Goal: Task Accomplishment & Management: Use online tool/utility

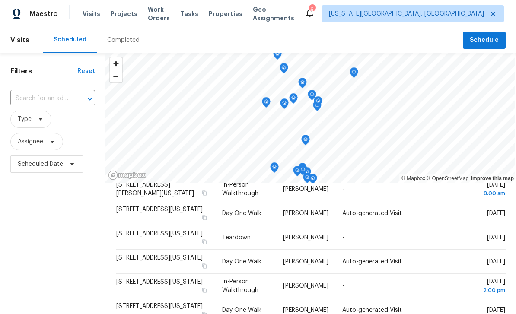
click at [223, 13] on span "Properties" at bounding box center [226, 14] width 34 height 9
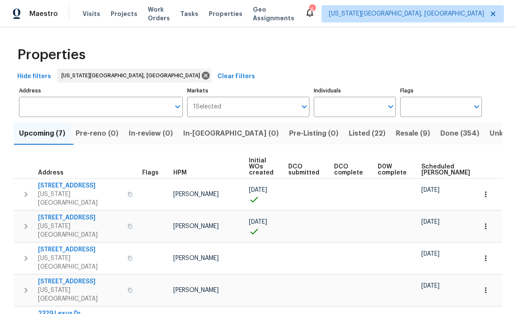
click at [198, 12] on span "Tasks" at bounding box center [189, 14] width 18 height 6
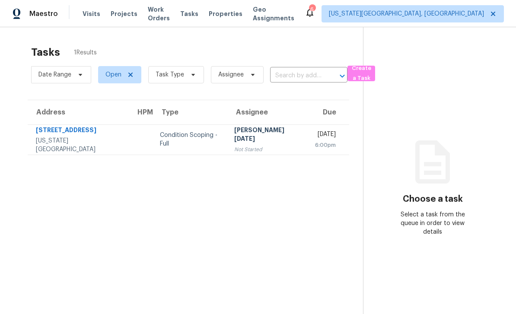
click at [170, 16] on span "Work Orders" at bounding box center [159, 13] width 22 height 17
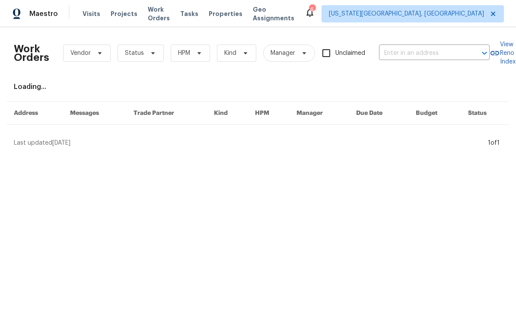
click at [236, 17] on span "Properties" at bounding box center [226, 14] width 34 height 9
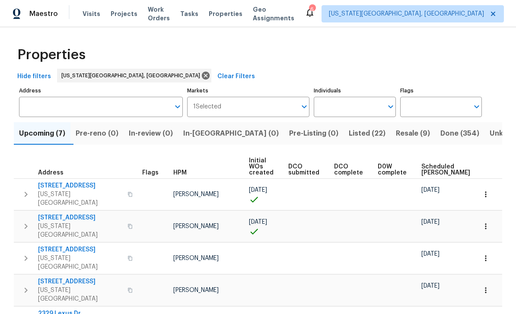
click at [349, 132] on span "Listed (22)" at bounding box center [367, 134] width 37 height 12
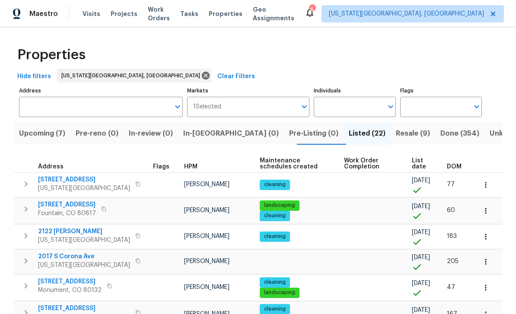
scroll to position [28, 0]
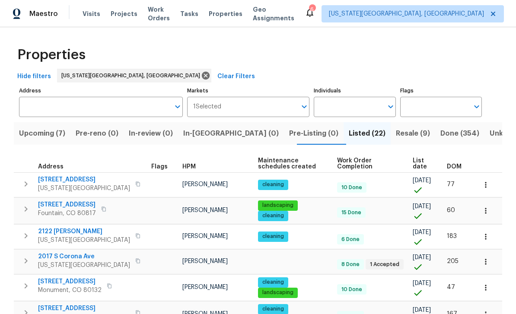
click at [133, 178] on button "button" at bounding box center [138, 184] width 10 height 12
click at [59, 176] on span "412 Cobblestone Dr" at bounding box center [84, 180] width 92 height 9
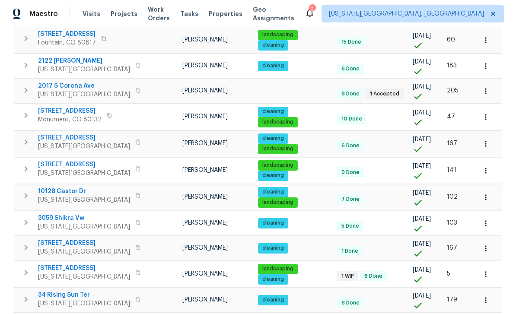
scroll to position [176, 0]
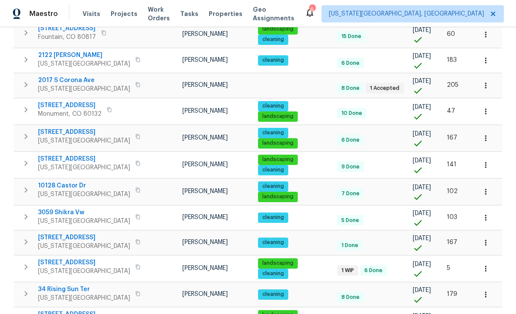
click at [133, 184] on button "button" at bounding box center [138, 190] width 10 height 12
click at [71, 182] on span "10128 Castor Dr" at bounding box center [84, 186] width 92 height 9
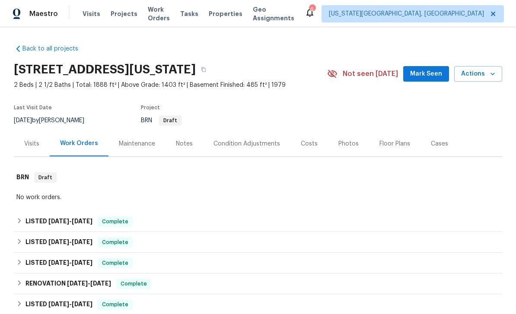
click at [499, 77] on button "Actions" at bounding box center [478, 74] width 48 height 16
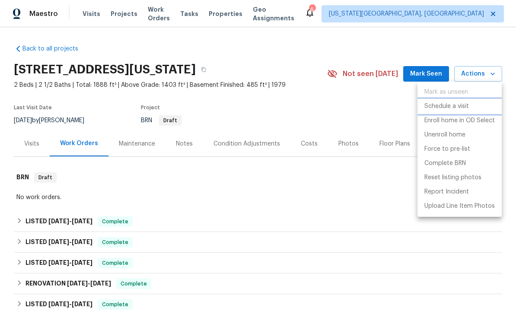
click at [451, 109] on p "Schedule a visit" at bounding box center [447, 106] width 45 height 9
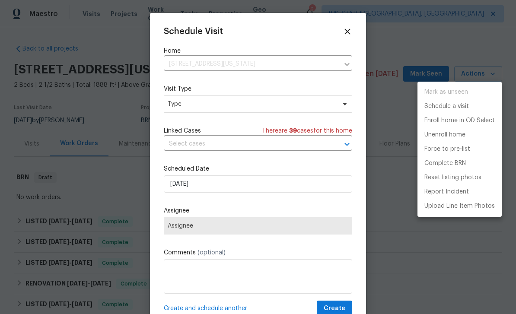
click at [248, 107] on div at bounding box center [258, 157] width 516 height 314
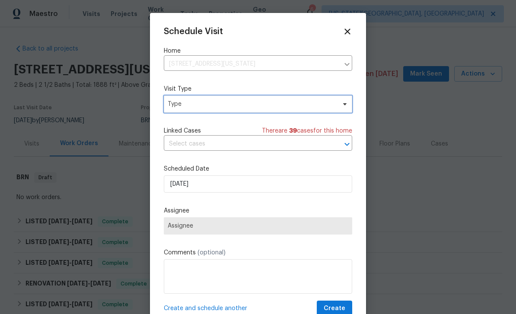
click at [343, 103] on icon at bounding box center [345, 104] width 7 height 7
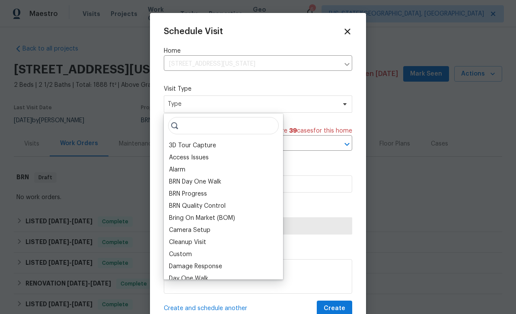
click at [202, 262] on div "Damage Response" at bounding box center [223, 267] width 114 height 12
click at [345, 303] on button "Create" at bounding box center [334, 309] width 35 height 16
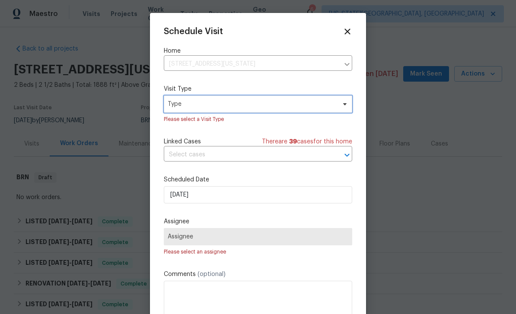
click at [331, 106] on span "Type" at bounding box center [252, 104] width 168 height 9
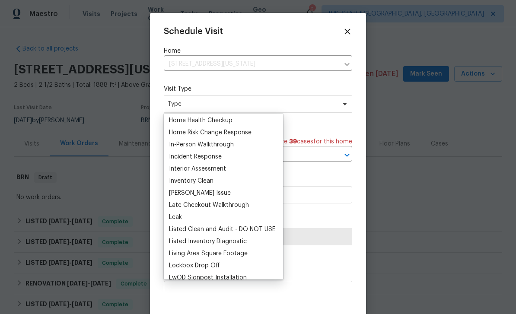
scroll to position [307, 0]
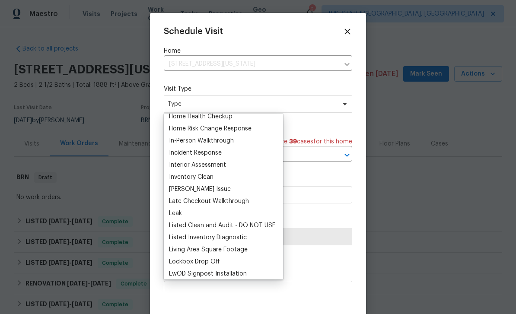
click at [205, 180] on div "Inventory Clean" at bounding box center [191, 177] width 45 height 9
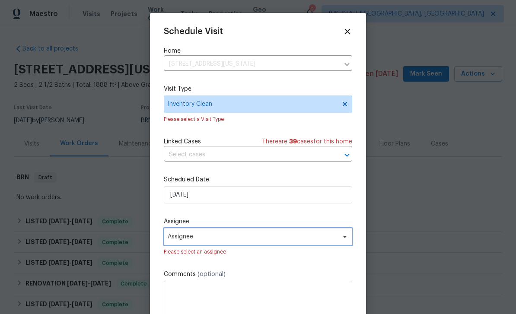
click at [310, 240] on span "Assignee" at bounding box center [252, 236] width 169 height 7
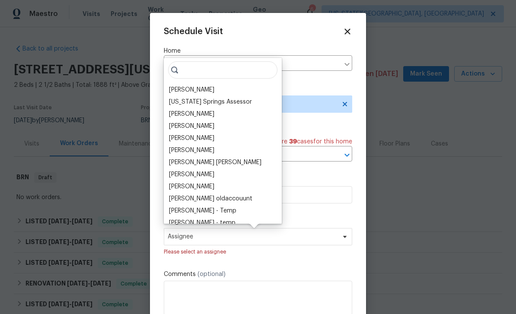
click at [196, 91] on div "[PERSON_NAME]" at bounding box center [191, 90] width 45 height 9
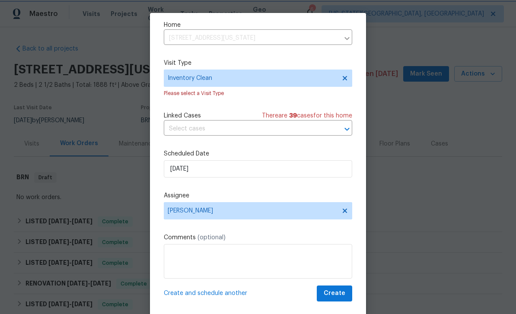
scroll to position [28, 0]
click at [343, 292] on span "Create" at bounding box center [335, 293] width 22 height 11
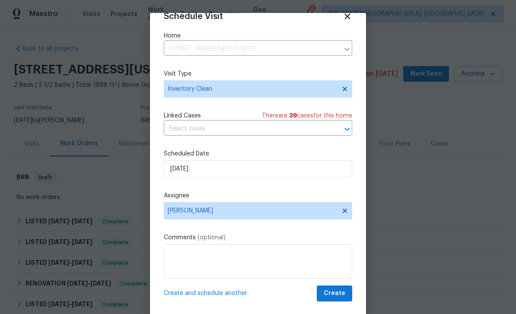
scroll to position [17, 0]
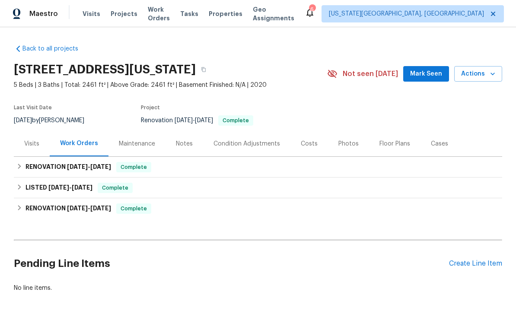
click at [489, 78] on icon "button" at bounding box center [493, 74] width 9 height 9
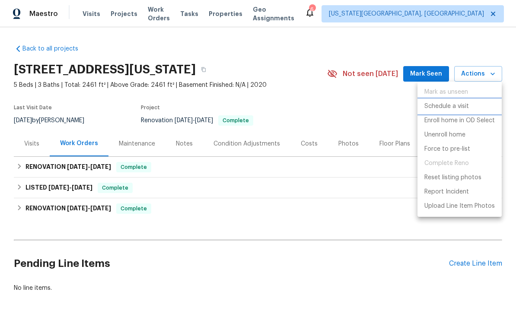
click at [458, 112] on li "Schedule a visit" at bounding box center [460, 106] width 84 height 14
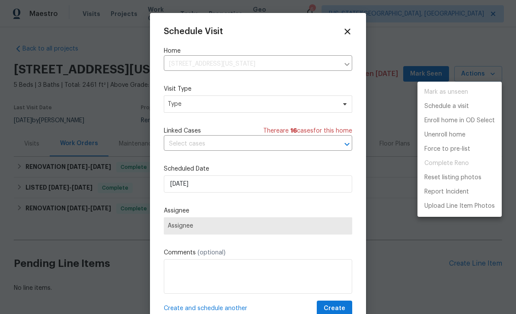
click at [256, 103] on div at bounding box center [258, 157] width 516 height 314
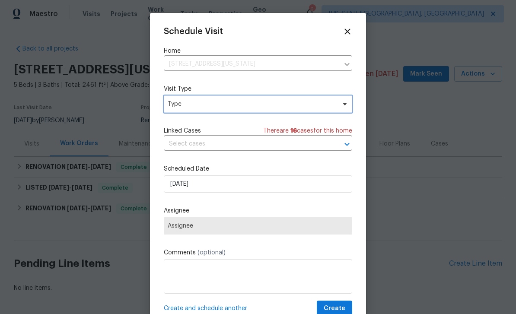
click at [335, 104] on span "Type" at bounding box center [252, 104] width 168 height 9
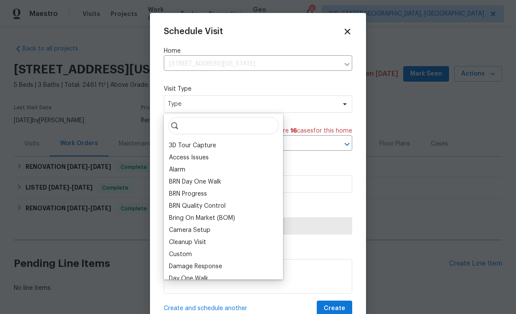
click at [200, 230] on div "Camera Setup" at bounding box center [190, 230] width 42 height 9
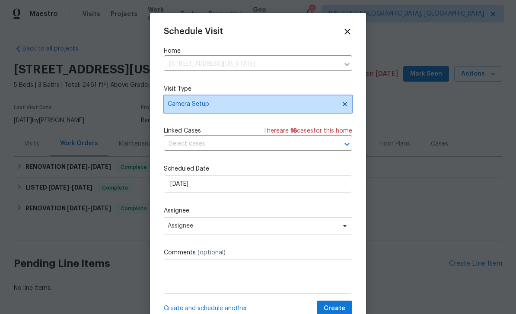
click at [236, 107] on span "Camera Setup" at bounding box center [252, 104] width 168 height 9
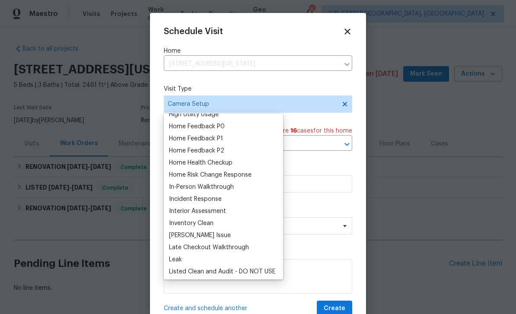
scroll to position [262, 0]
click at [202, 224] on div "Inventory Clean" at bounding box center [191, 223] width 45 height 9
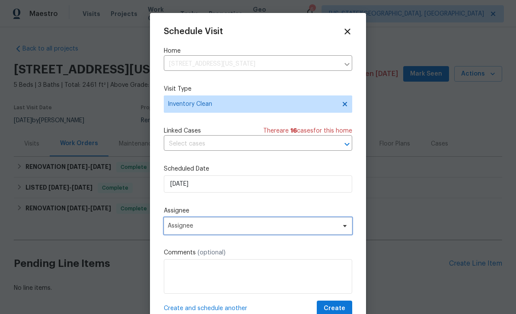
click at [227, 228] on span "Assignee" at bounding box center [252, 226] width 169 height 7
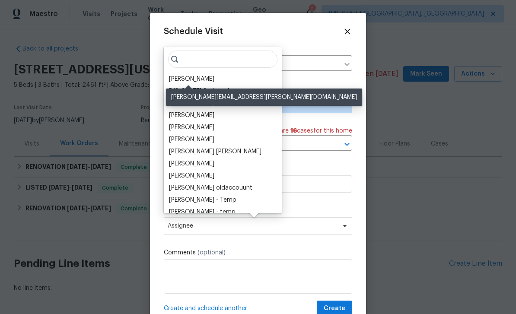
click at [194, 79] on div "[PERSON_NAME]" at bounding box center [191, 79] width 45 height 9
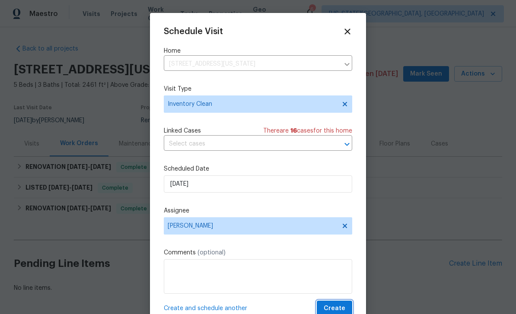
click at [340, 303] on button "Create" at bounding box center [334, 309] width 35 height 16
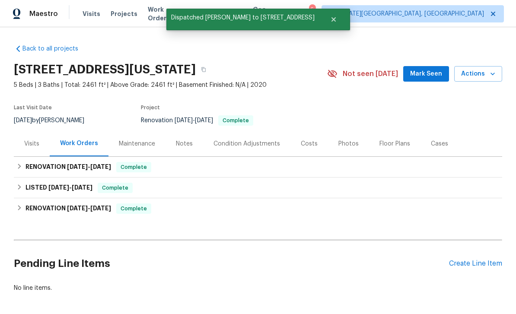
scroll to position [0, 0]
click at [431, 74] on span "Mark Seen" at bounding box center [426, 74] width 32 height 11
